Goal: Task Accomplishment & Management: Manage account settings

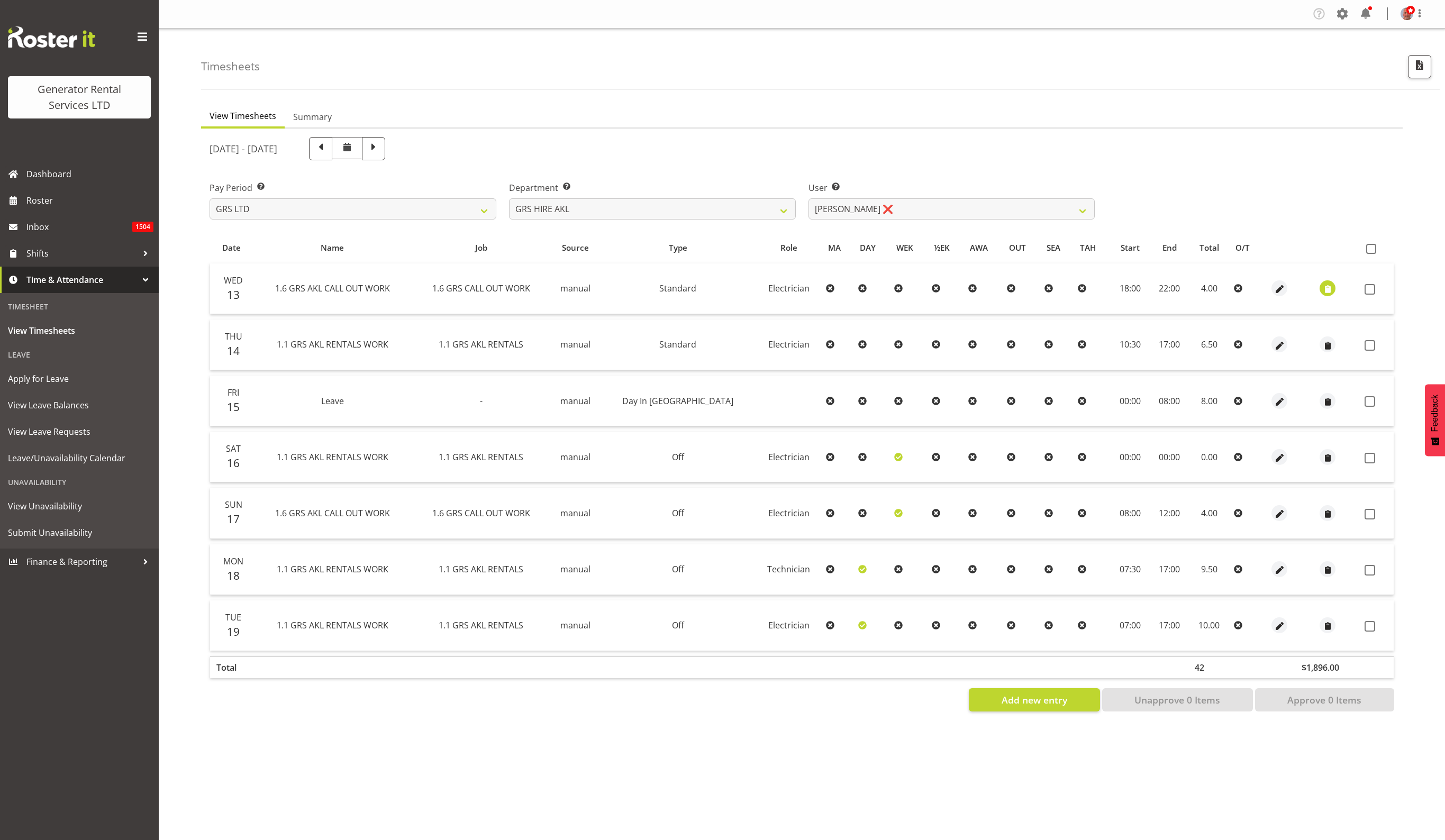
select select "20"
select select "155"
click at [769, 204] on select "GRS ADMIN AKL GRS ADMIN TGA GRS ENGINEERING AKL GRS HIRE AKL GRS HIRE HST GRS H…" at bounding box center [652, 208] width 287 height 21
click at [509, 198] on select "GRS ADMIN AKL GRS ADMIN TGA GRS ENGINEERING AKL GRS HIRE AKL GRS HIRE HST GRS H…" at bounding box center [652, 208] width 287 height 21
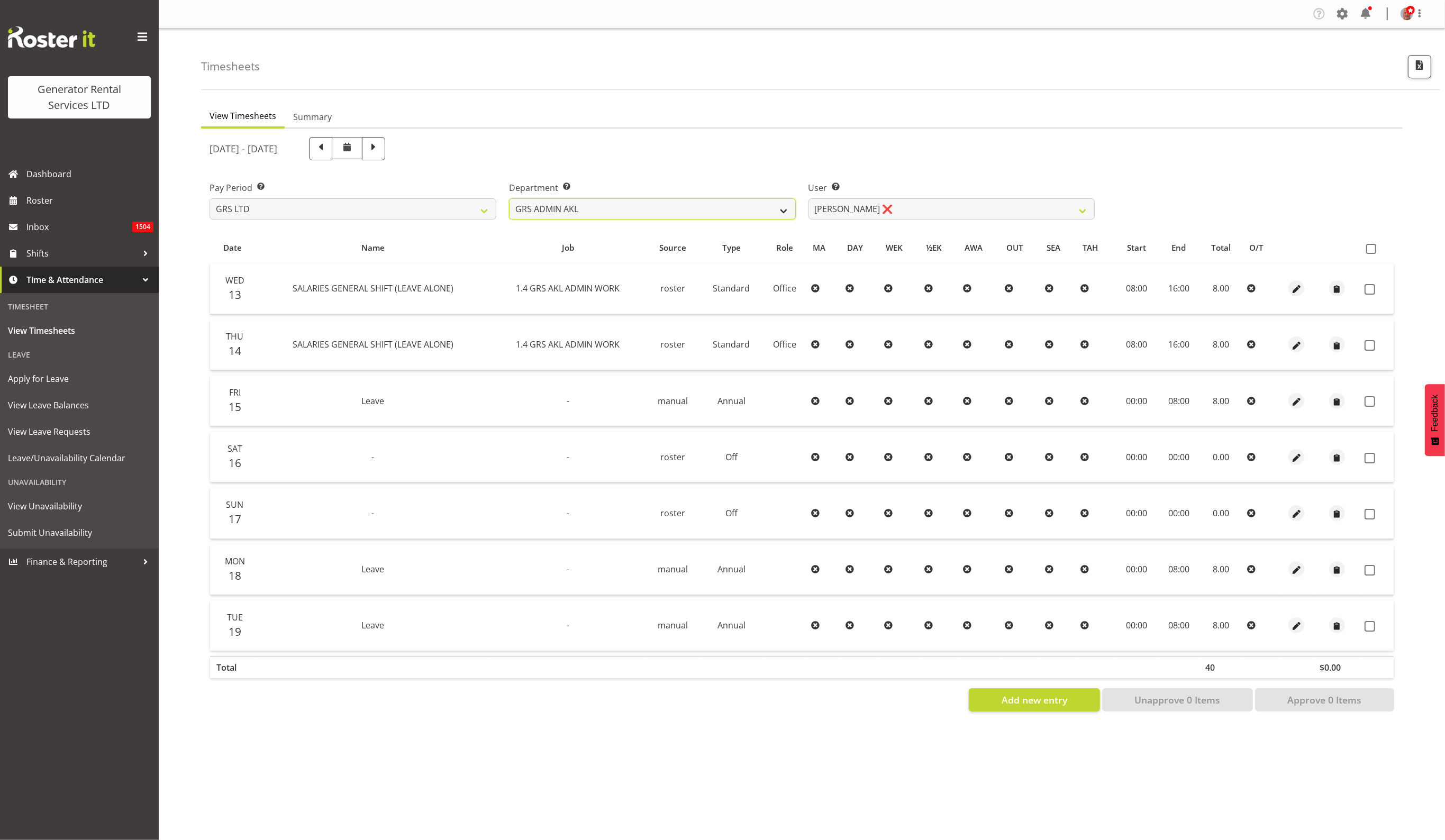
click at [728, 206] on select "GRS ADMIN AKL GRS ADMIN TGA GRS ENGINEERING AKL GRS HIRE AKL GRS HIRE HST GRS H…" at bounding box center [652, 208] width 287 height 21
select select "20"
click at [509, 198] on select "GRS ADMIN AKL GRS ADMIN TGA GRS ENGINEERING AKL GRS HIRE AKL GRS HIRE HST GRS H…" at bounding box center [652, 208] width 287 height 21
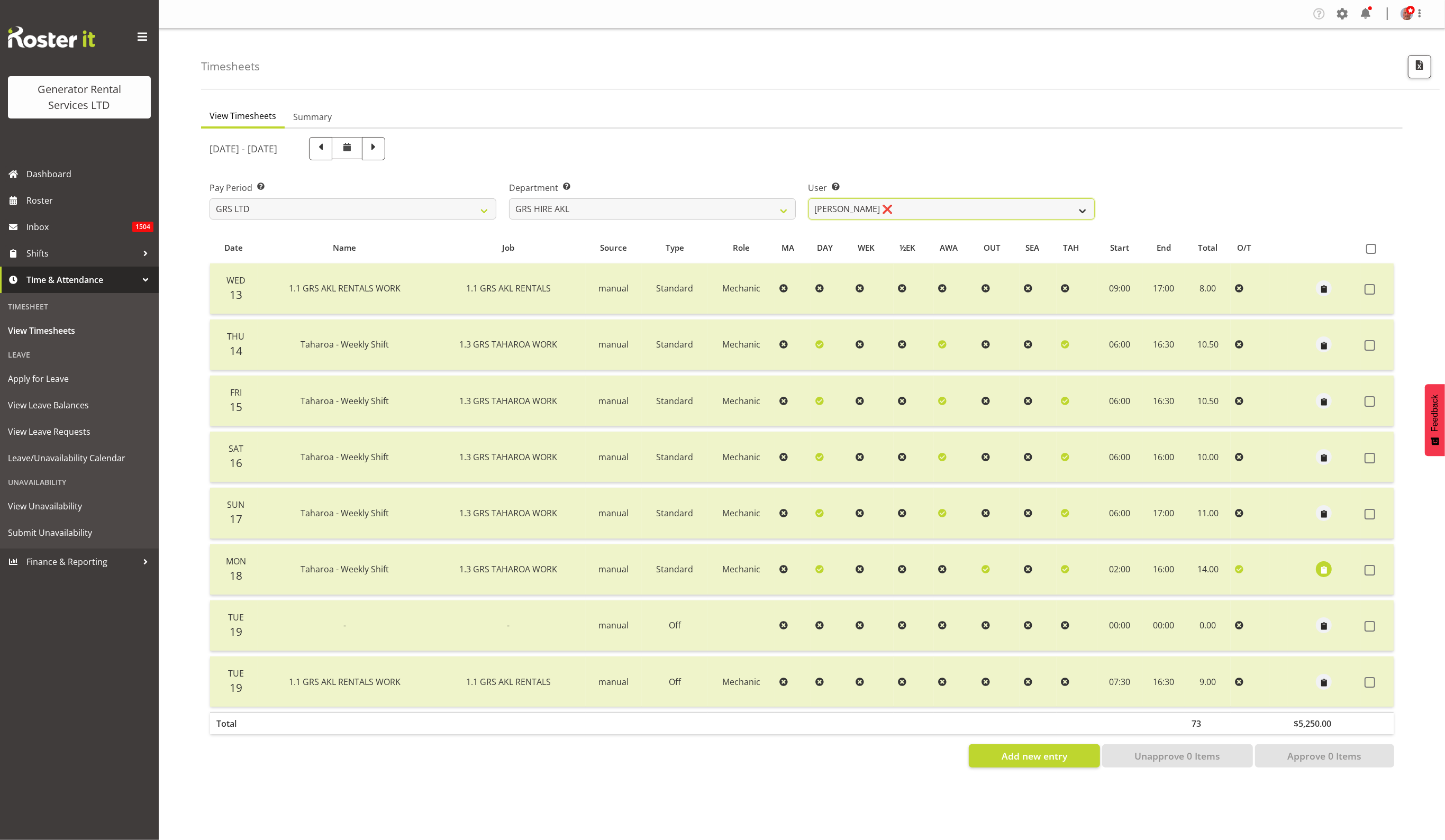
click at [911, 204] on select "Aaron Naish ❌ Brandon Adonis ❌ Brendan (Paris) Jordan ❌ Caleb Phillips ❌ Carl S…" at bounding box center [952, 208] width 287 height 21
click at [1170, 164] on div "August 13th - August 19th 2025" at bounding box center [801, 148] width 1198 height 36
click at [1321, 570] on span "button" at bounding box center [1324, 570] width 12 height 12
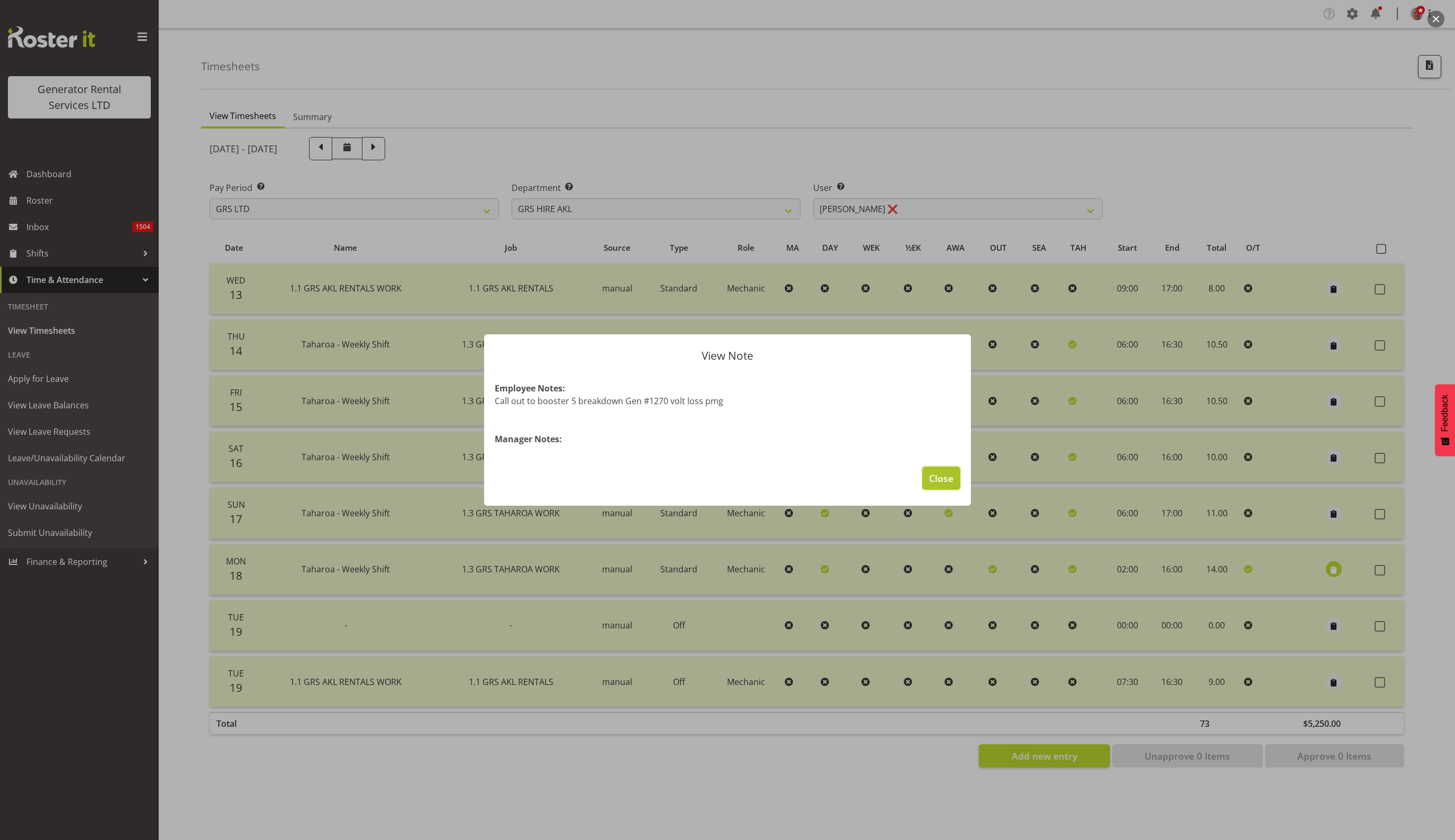
click at [944, 473] on span "Close" at bounding box center [941, 478] width 25 height 14
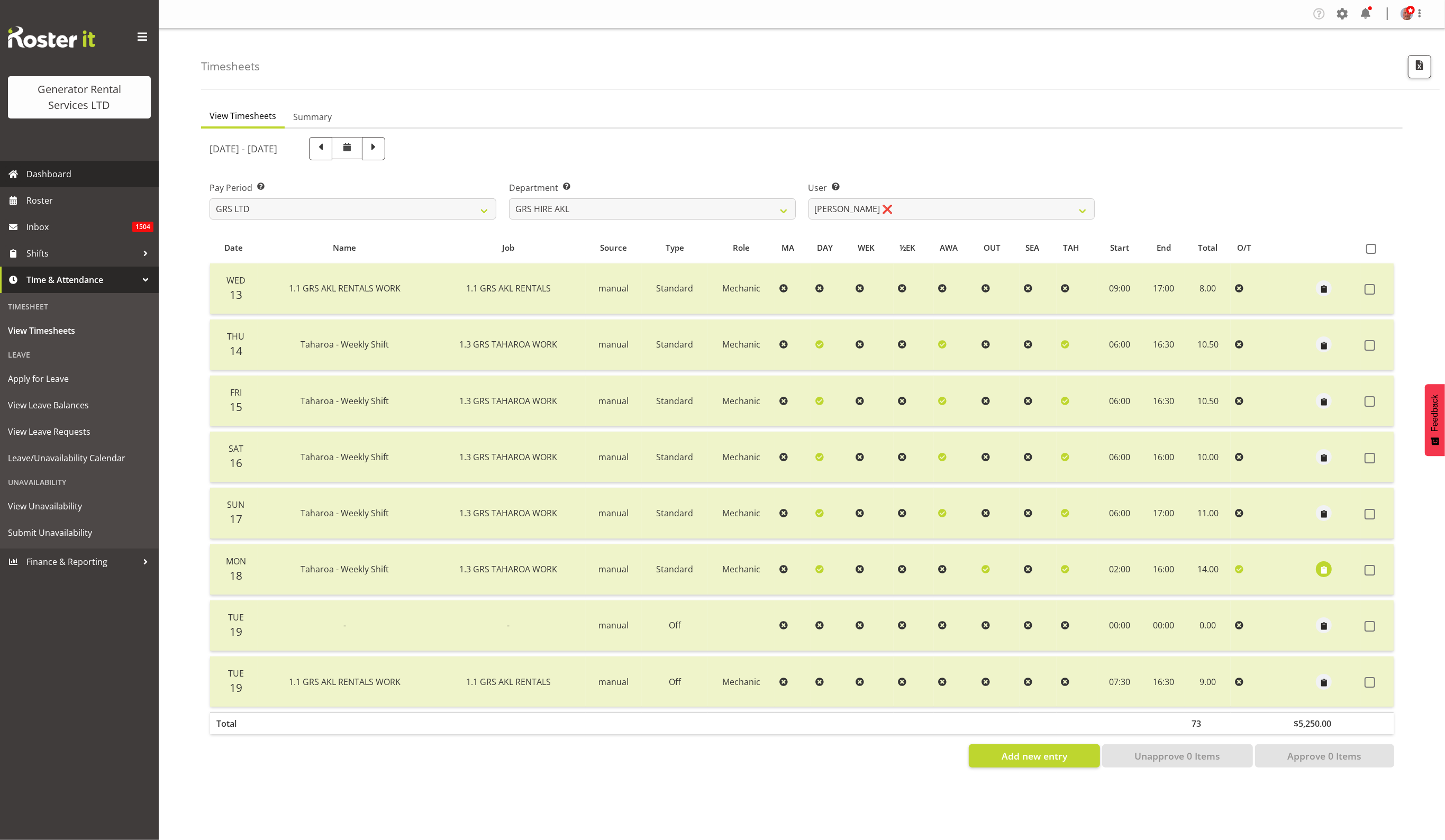
click at [49, 173] on span "Dashboard" at bounding box center [90, 173] width 127 height 16
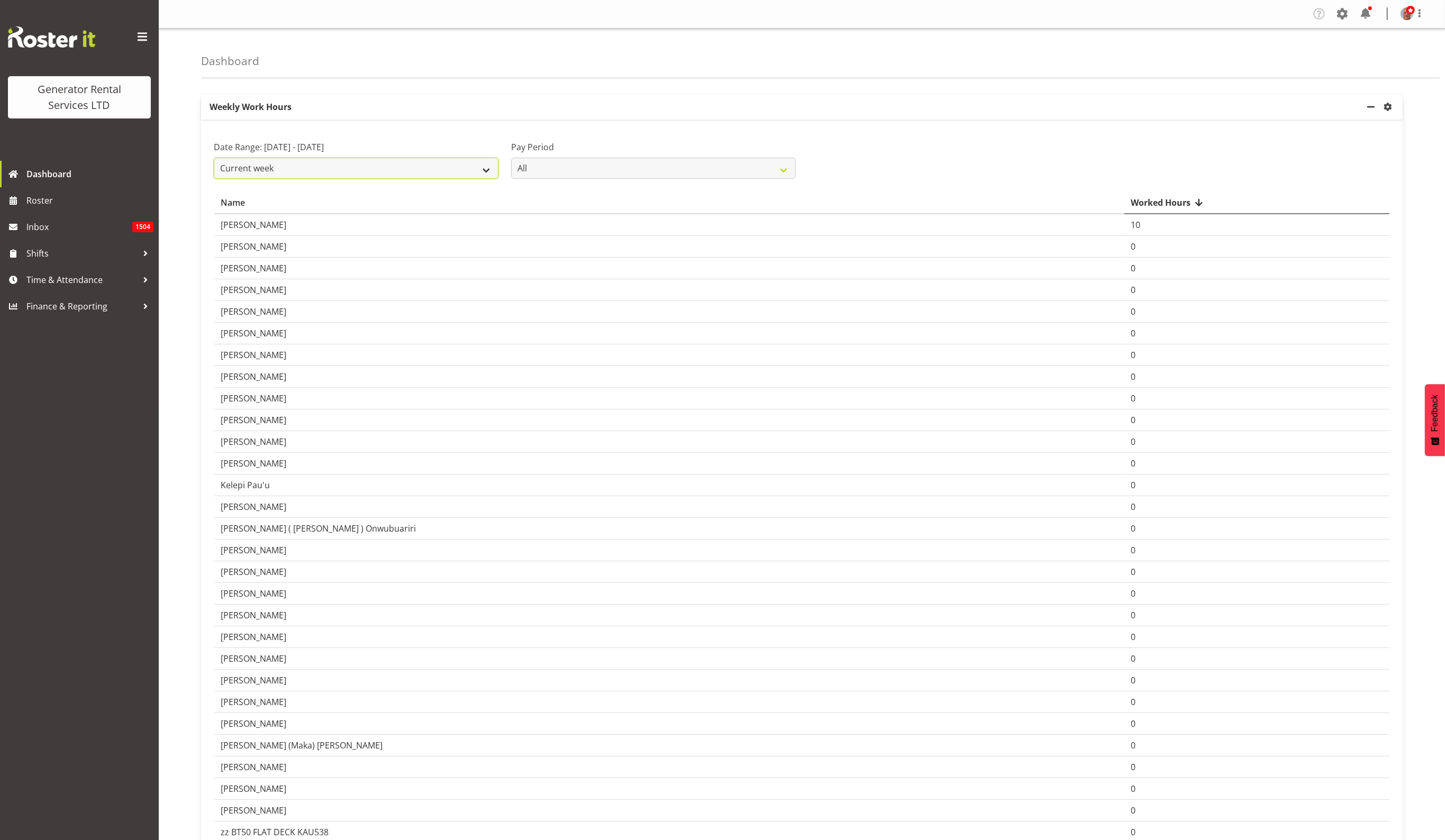
click at [328, 167] on select "Current week Last week Current Month Last Month Last 30 days" at bounding box center [356, 168] width 285 height 21
select select "last_week"
click at [214, 158] on select "Current week Last week Current Month Last Month Last 30 days" at bounding box center [356, 168] width 285 height 21
click at [46, 175] on span "Dashboard" at bounding box center [90, 173] width 127 height 16
click at [356, 165] on select "Current week Last week Current Month Last Month Last 30 days" at bounding box center [356, 168] width 285 height 21
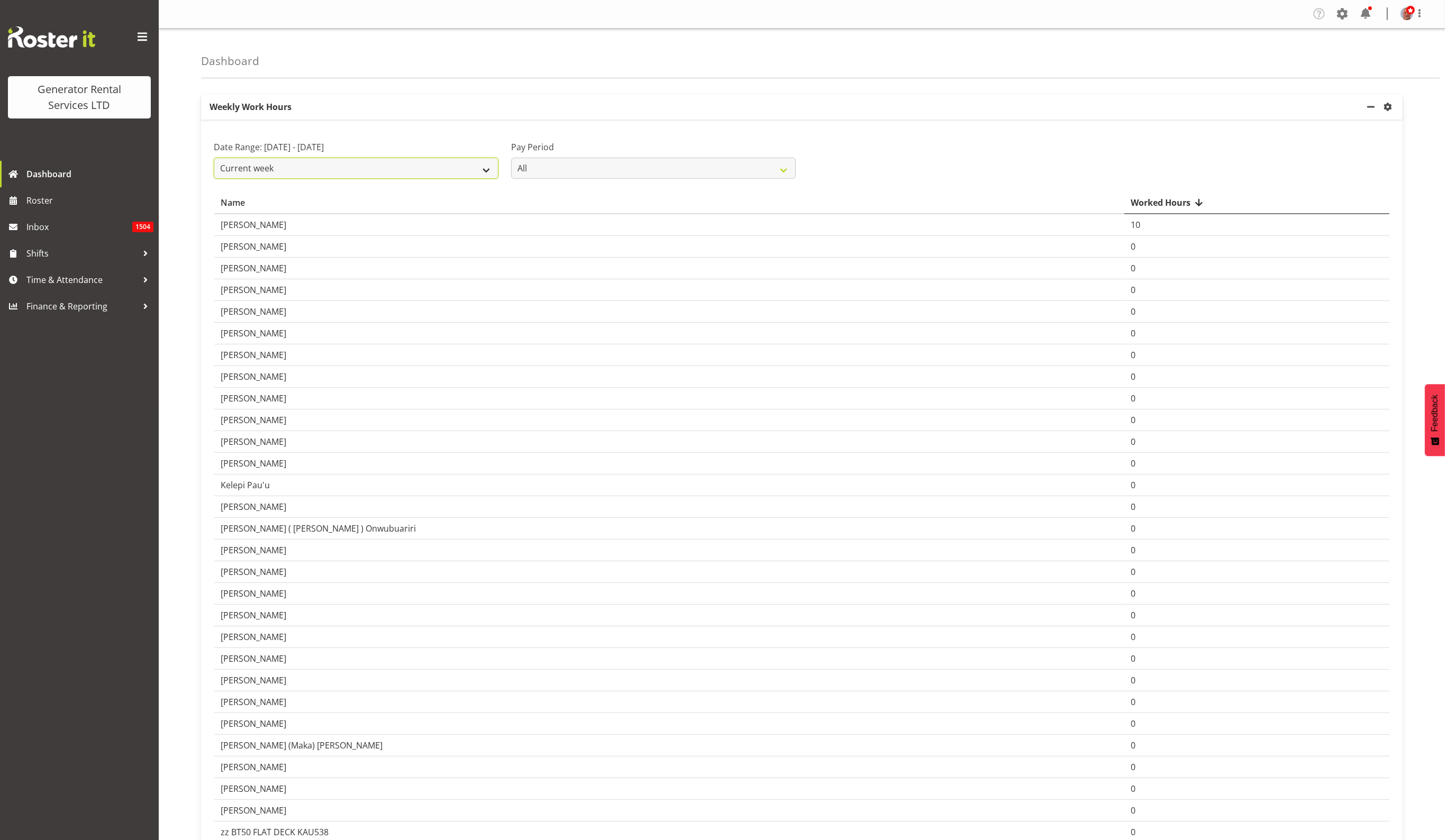
select select "last_week"
click at [214, 158] on select "Current week Last week Current Month Last Month Last 30 days" at bounding box center [356, 168] width 285 height 21
click at [51, 276] on span "Time & Attendance" at bounding box center [82, 279] width 111 height 16
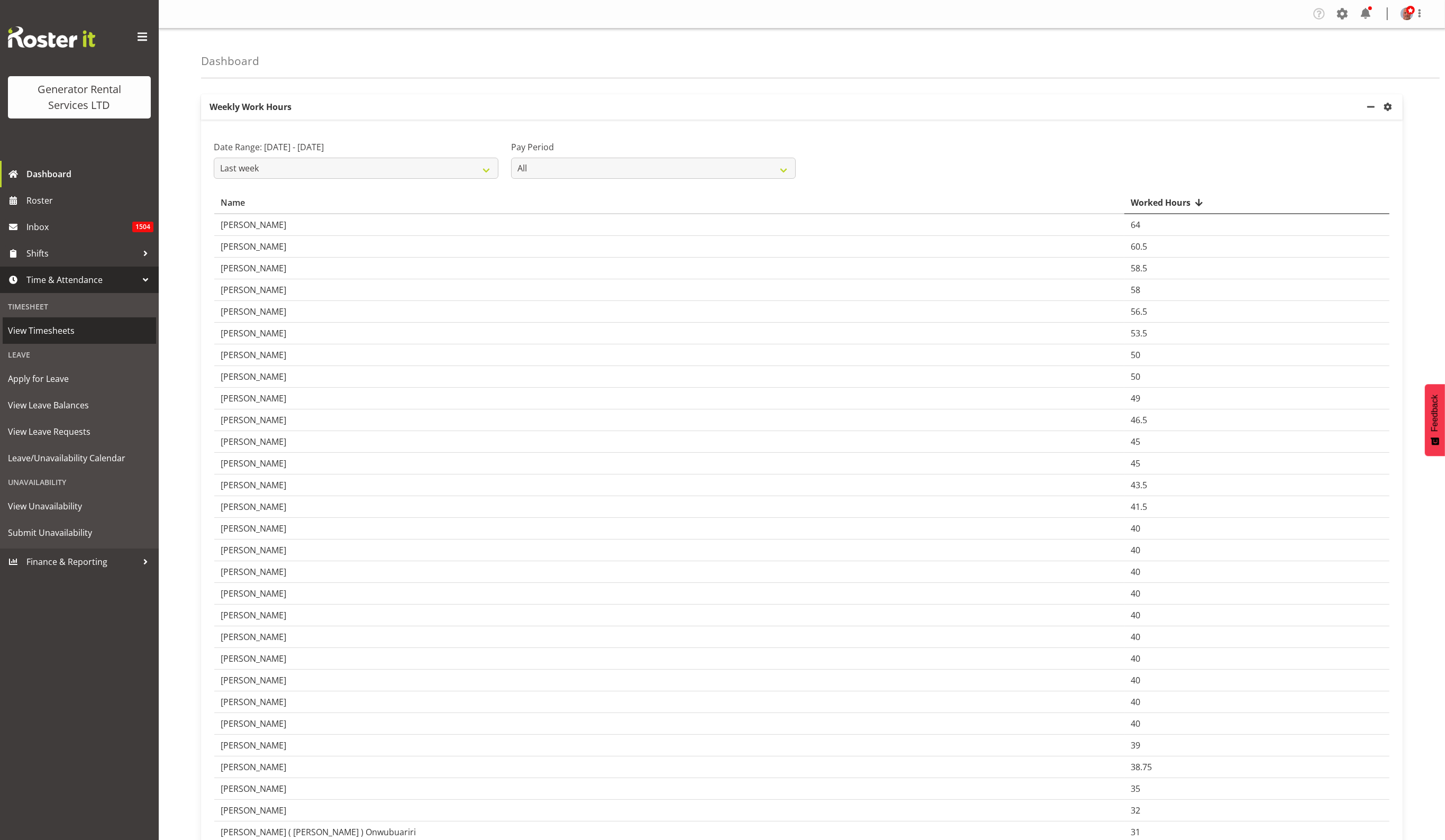
click at [46, 331] on span "View Timesheets" at bounding box center [79, 330] width 143 height 16
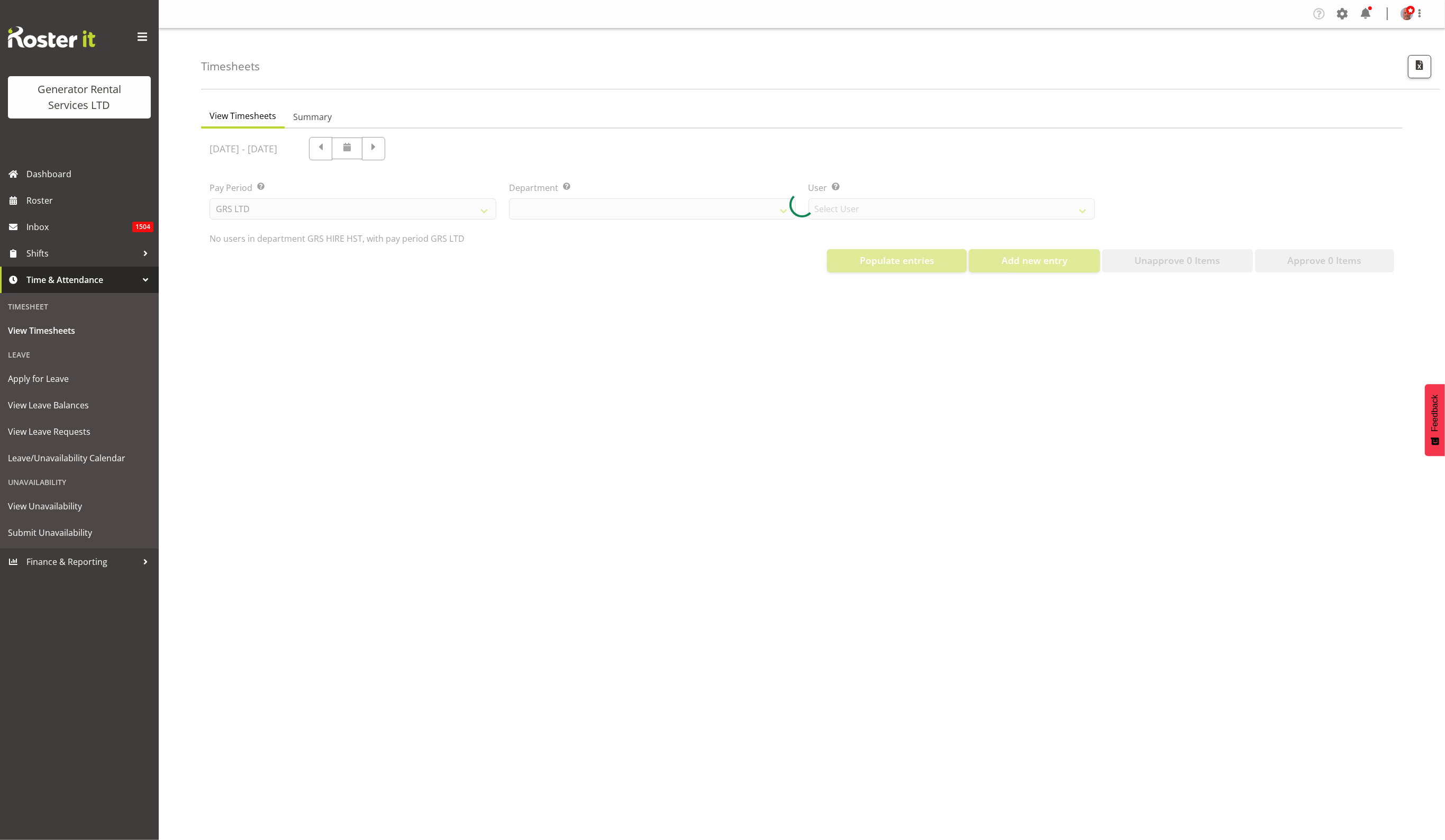
select select "22"
select select "149"
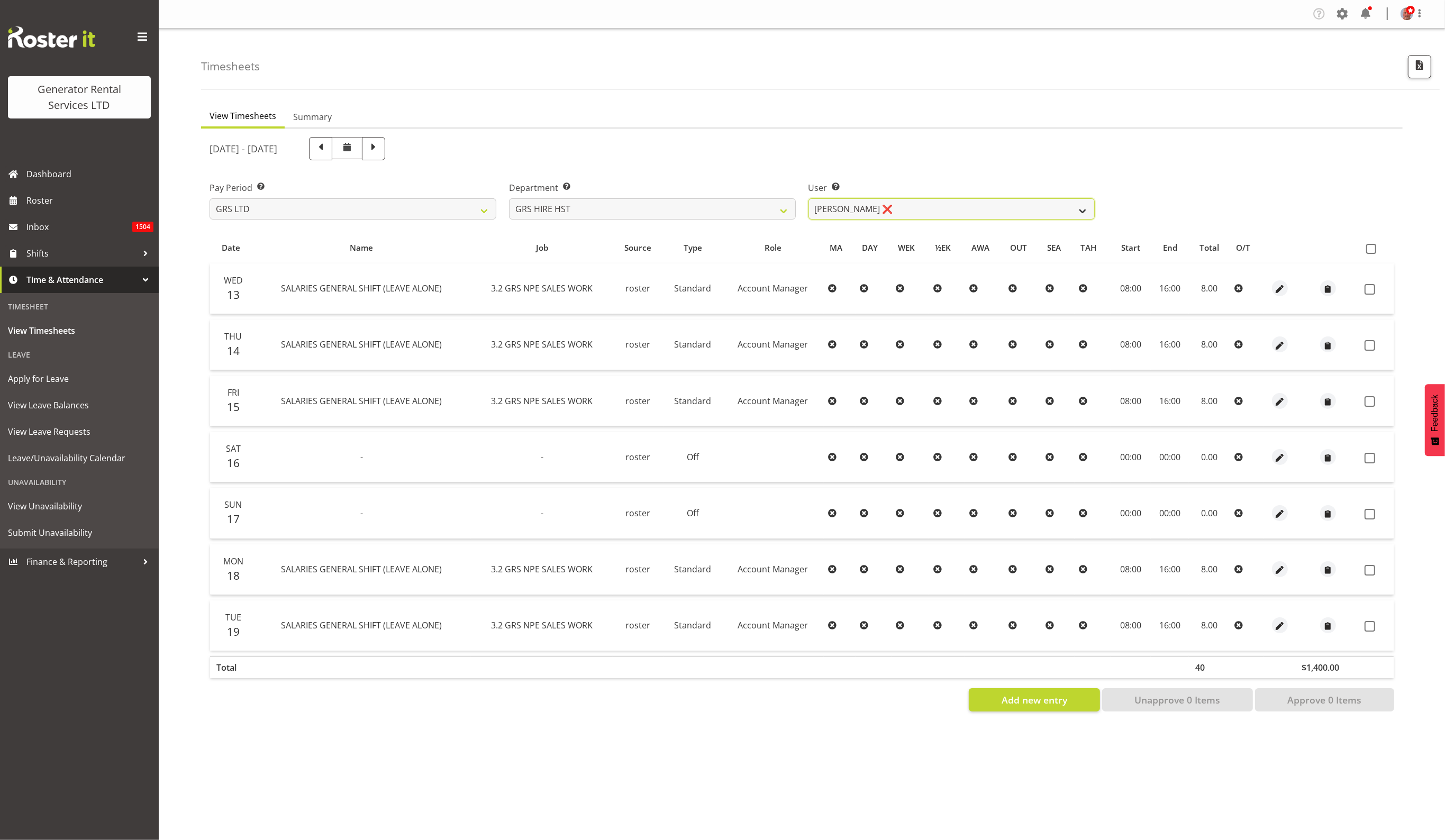
click at [866, 207] on select "Andrew Crenfeldt ❌ Cody Gillies ✔ Stephen Kennedy ✔" at bounding box center [952, 208] width 287 height 21
click at [726, 210] on select "GRS ADMIN AKL GRS ADMIN TGA GRS ENGINEERING AKL GRS HIRE AKL GRS HIRE HST GRS H…" at bounding box center [652, 208] width 287 height 21
select select "20"
click at [509, 198] on select "GRS ADMIN AKL GRS ADMIN TGA GRS ENGINEERING AKL GRS HIRE AKL GRS HIRE HST GRS H…" at bounding box center [652, 208] width 287 height 21
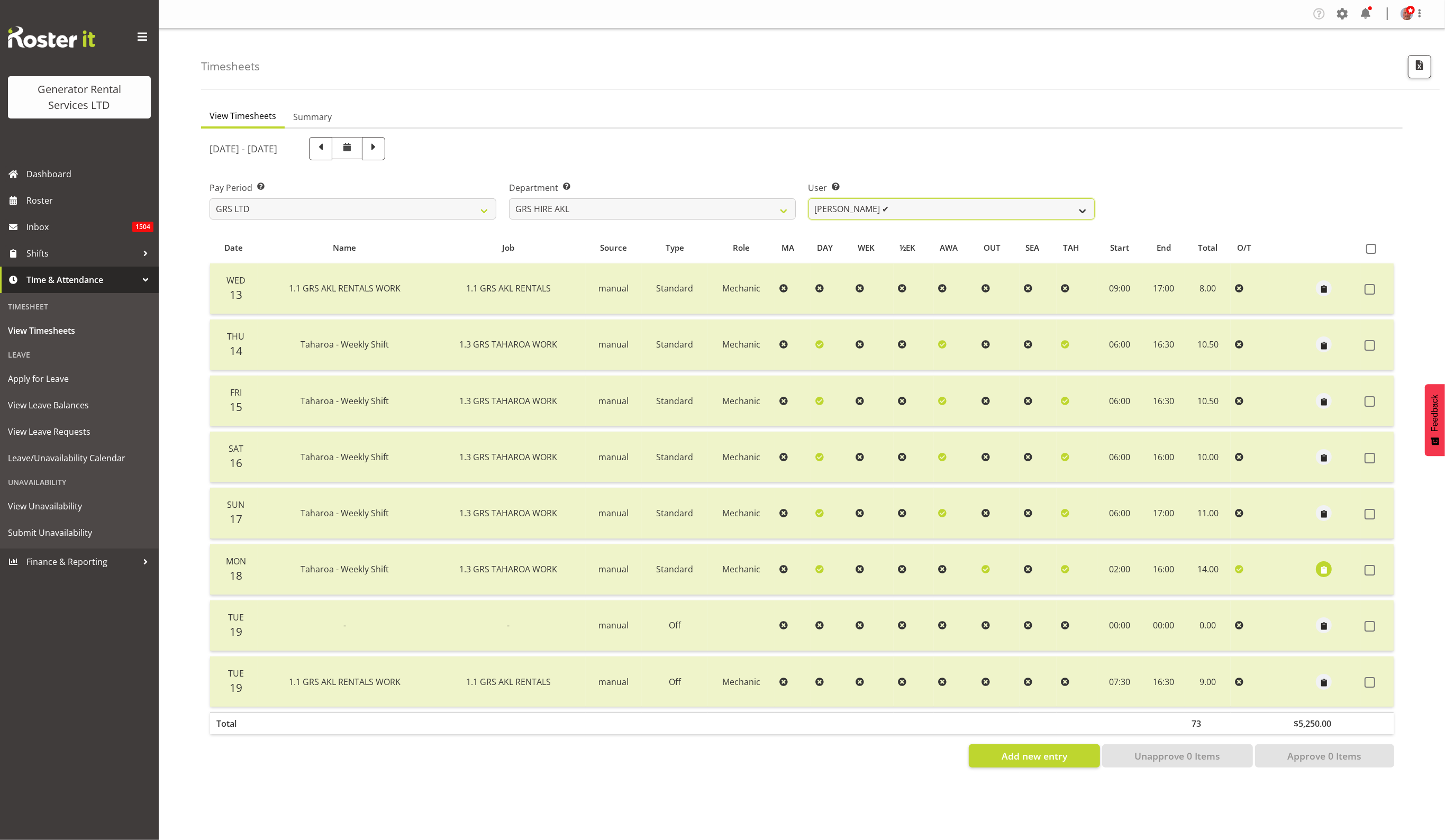
click at [898, 203] on select "Aaron Naish ✔ Brandon Adonis ✔ Brendan (Paris) Jordan ✔ Caleb Phillips ✔ Carl S…" at bounding box center [952, 208] width 287 height 21
click at [1213, 181] on div "Pay Period Select which pay period you would like to view. GRS LTD GRS VEHICLES…" at bounding box center [801, 196] width 1198 height 59
